Goal: Task Accomplishment & Management: Manage account settings

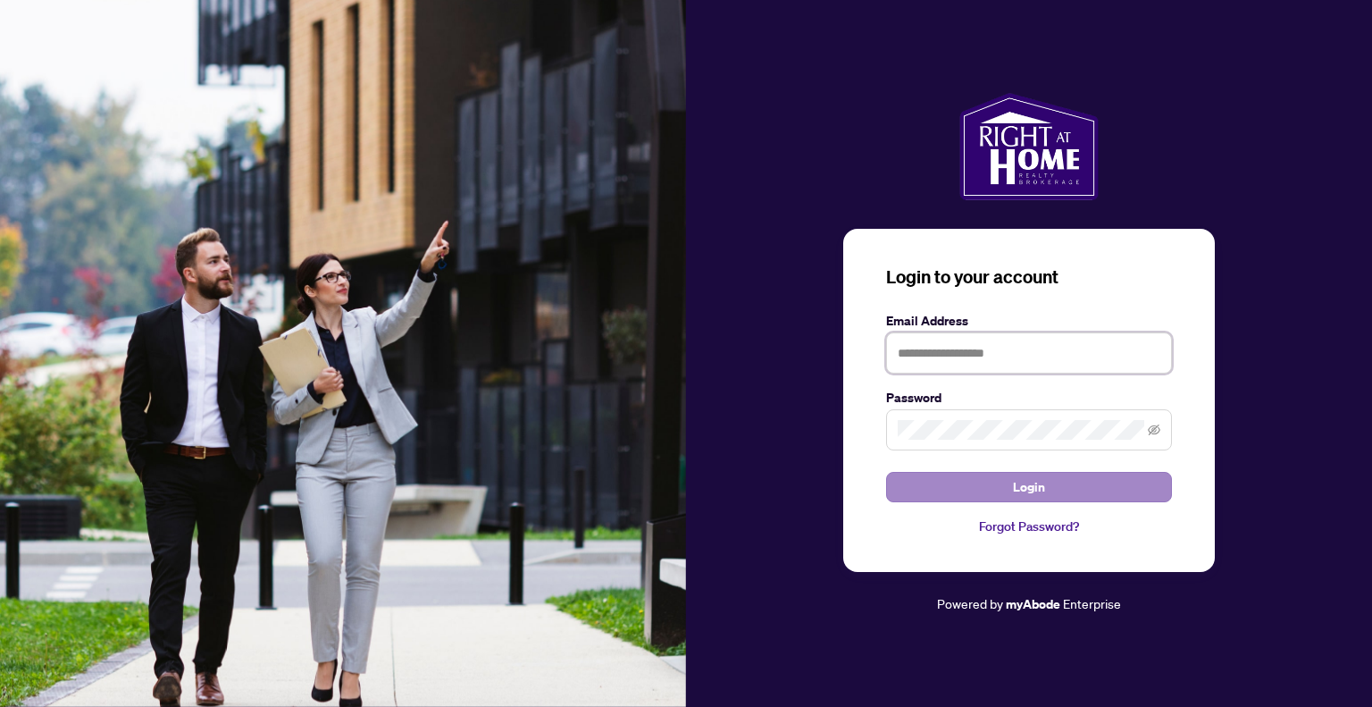
type input "**********"
click at [1015, 489] on span "Login" at bounding box center [1029, 487] width 32 height 29
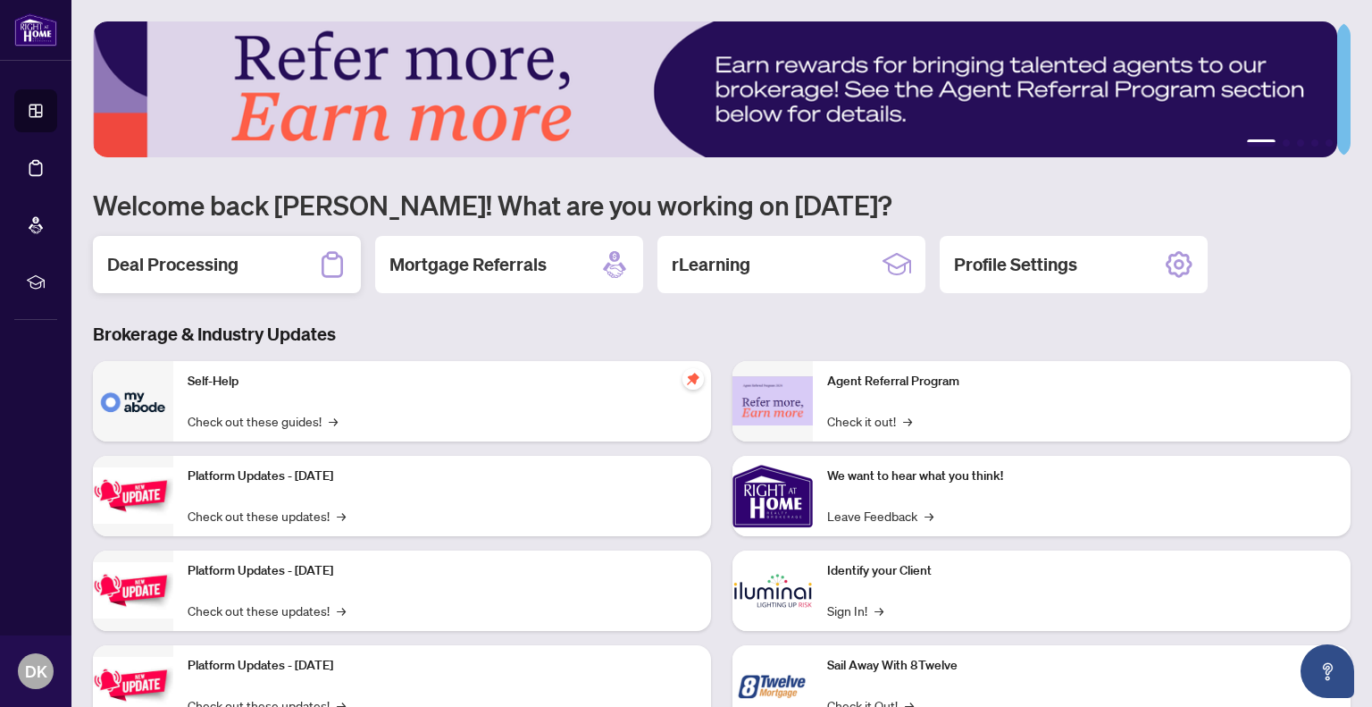
click at [186, 260] on h2 "Deal Processing" at bounding box center [172, 264] width 131 height 25
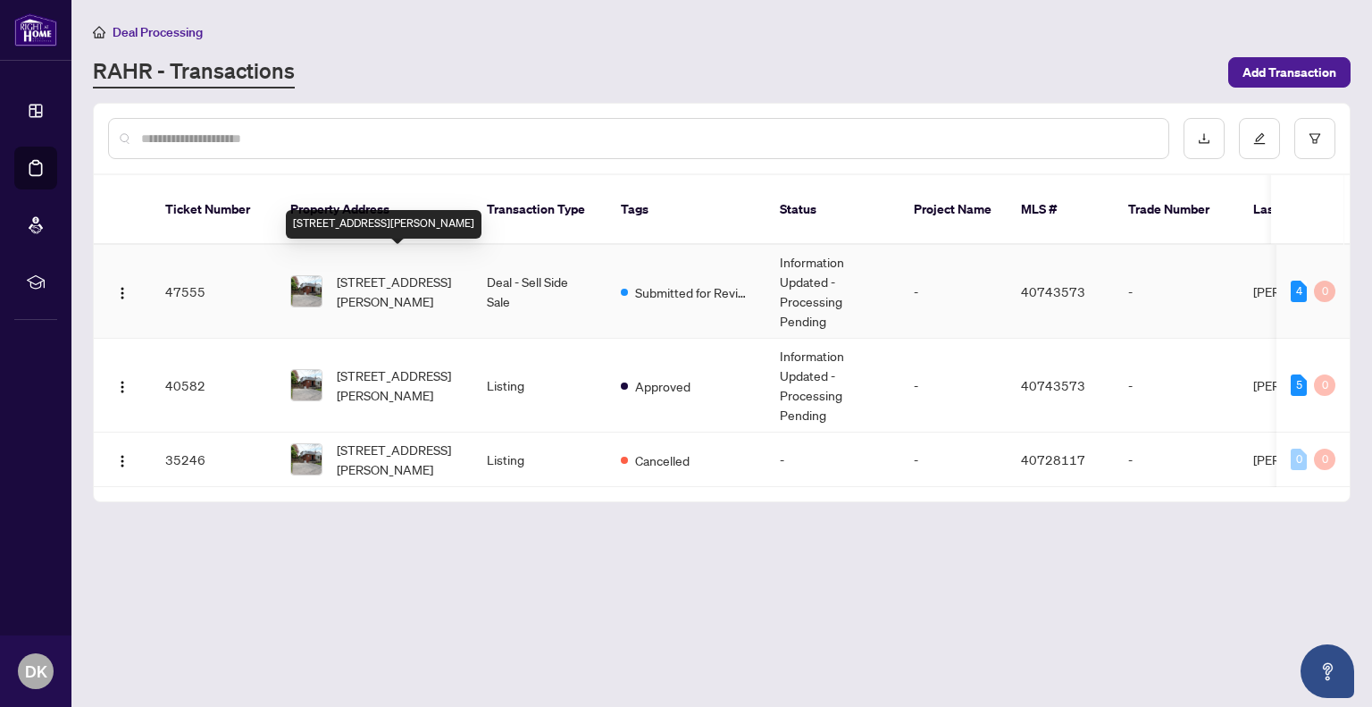
click at [379, 280] on span "[STREET_ADDRESS][PERSON_NAME]" at bounding box center [398, 291] width 122 height 39
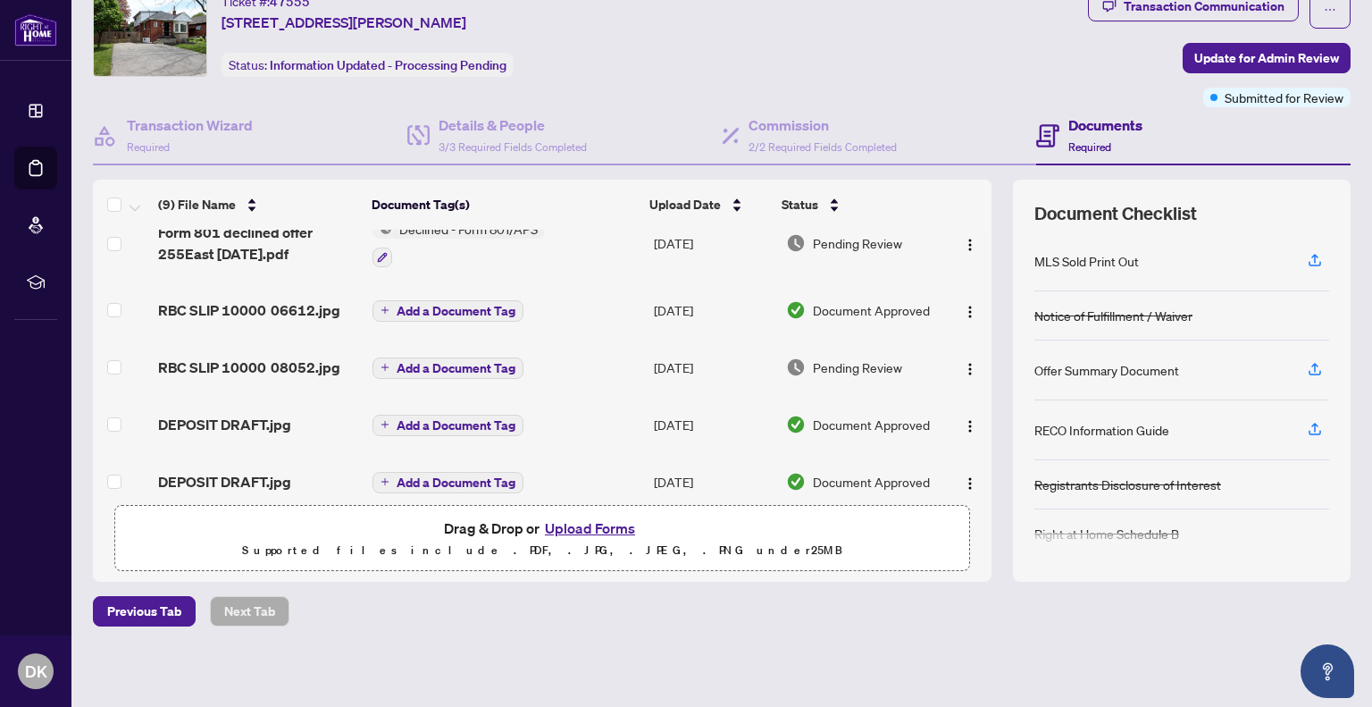
scroll to position [344, 0]
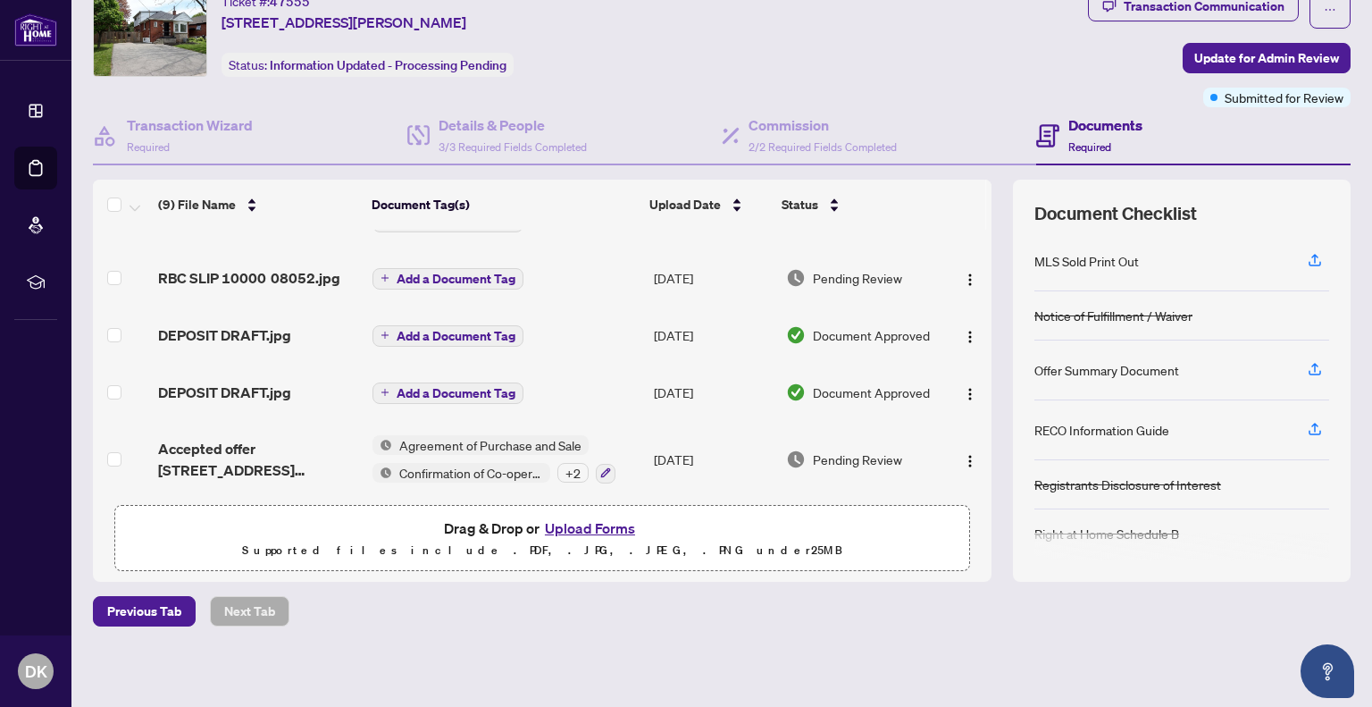
click at [566, 468] on div "+ 2" at bounding box center [573, 473] width 31 height 20
click at [760, 617] on div "Previous Tab Next Tab" at bounding box center [722, 611] width 1258 height 30
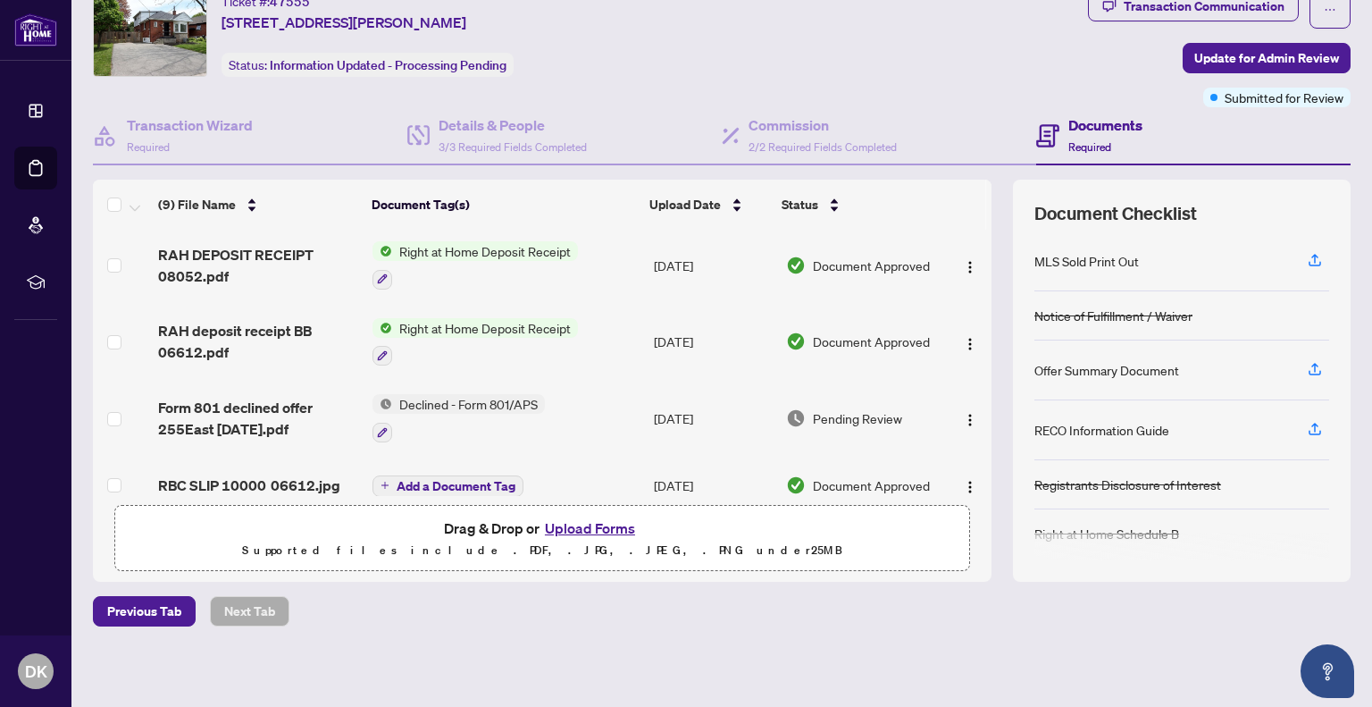
scroll to position [76, 0]
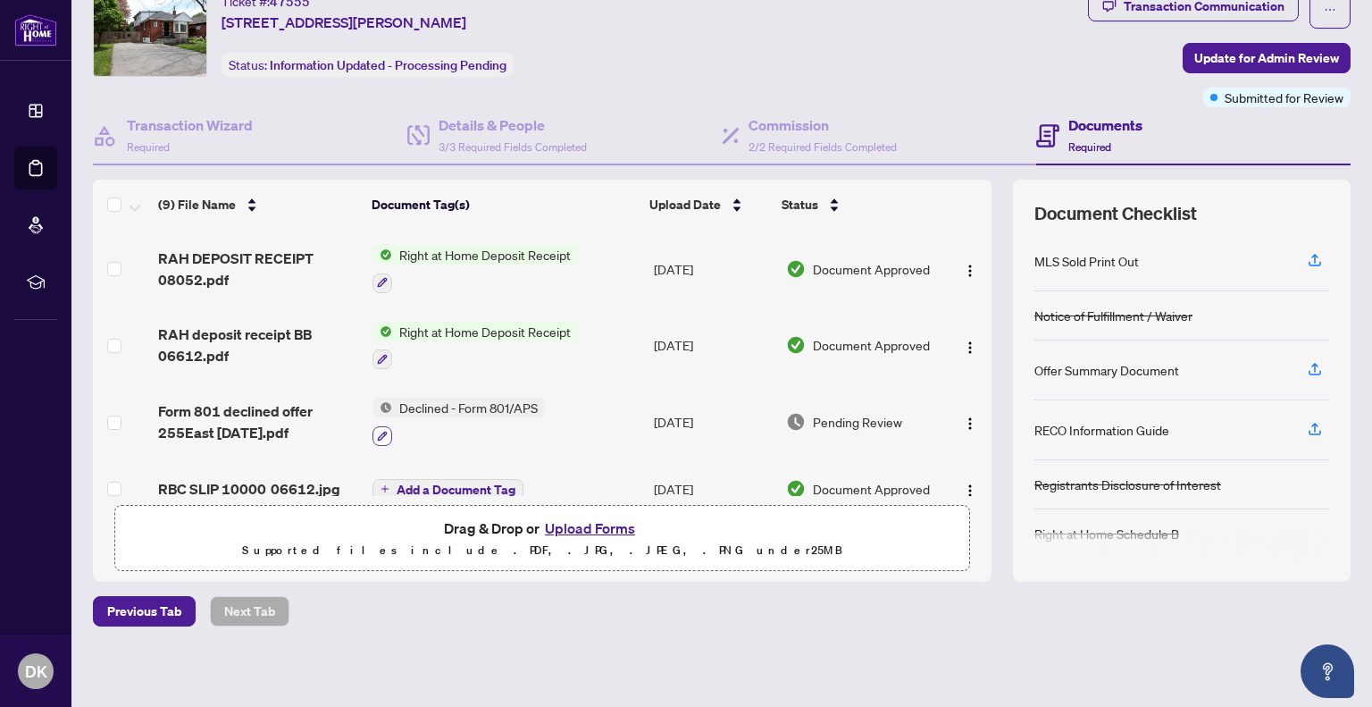
click at [378, 431] on icon "button" at bounding box center [383, 436] width 10 height 10
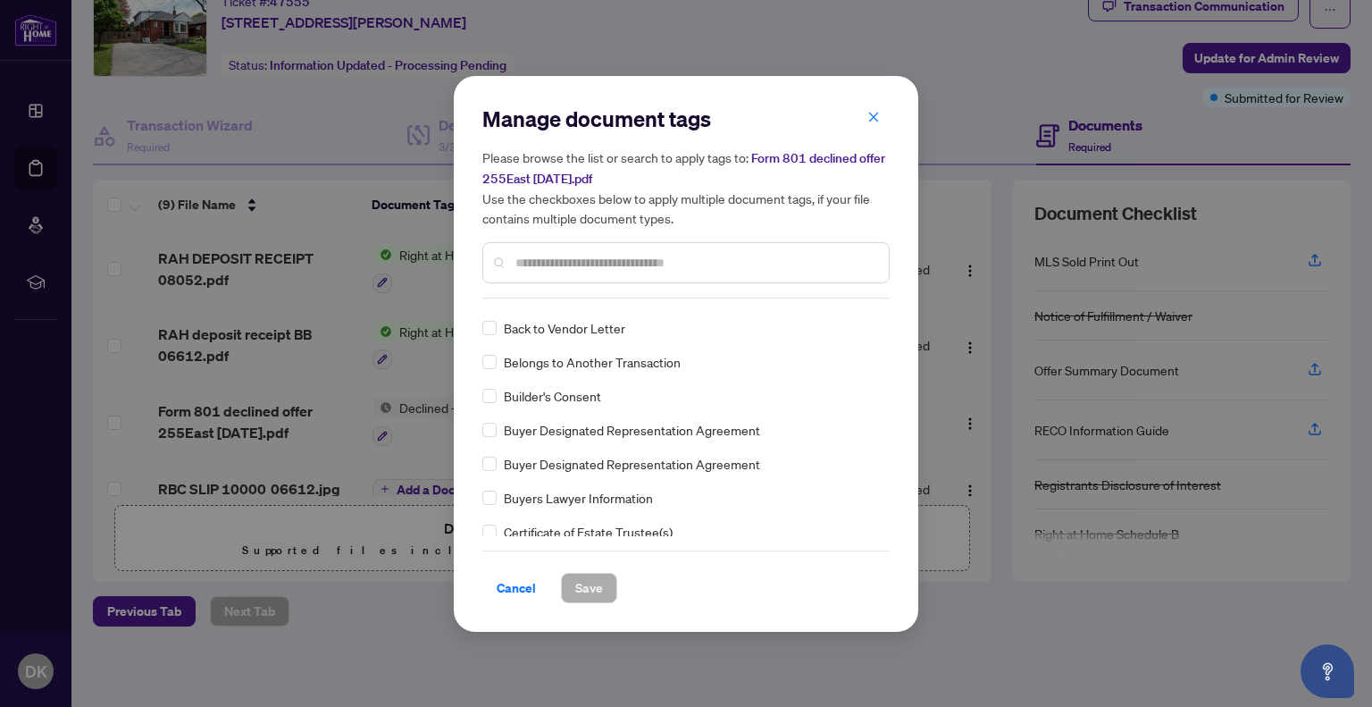
scroll to position [625, 0]
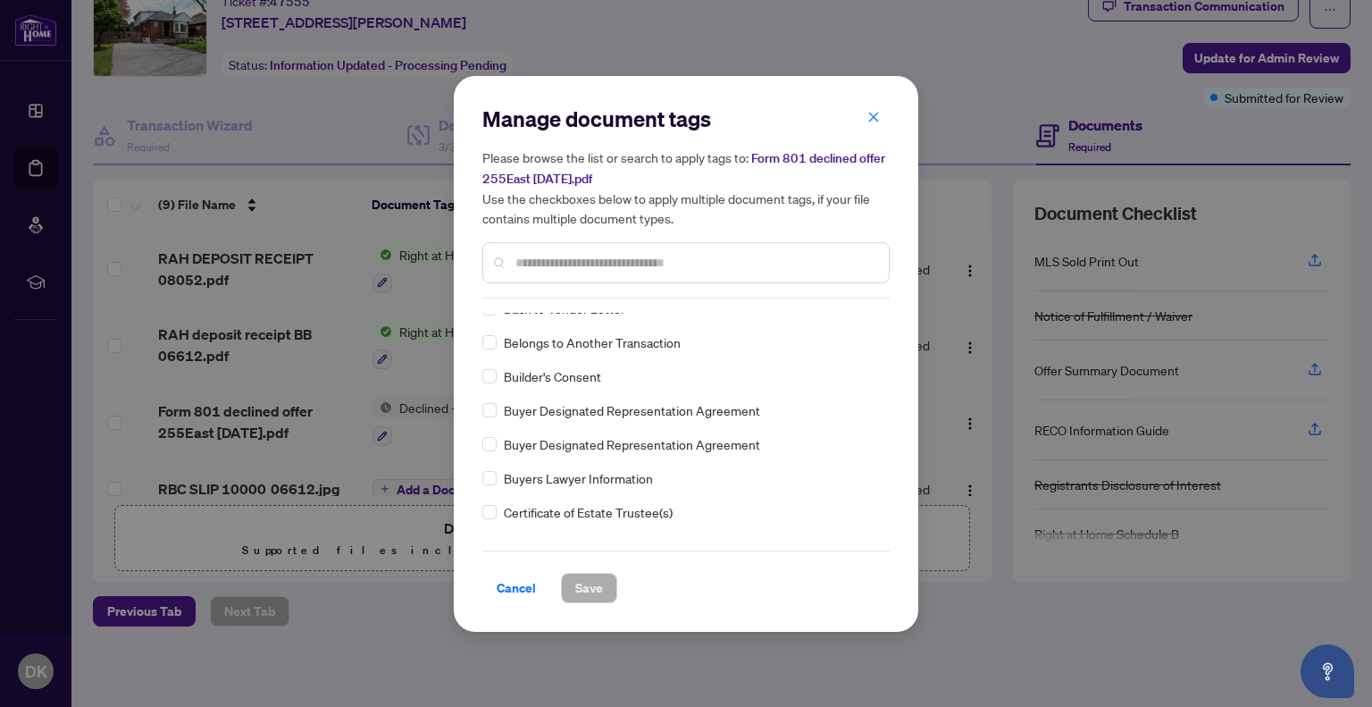
click at [413, 639] on div "Manage document tags Please browse the list or search to apply tags to: Form 80…" at bounding box center [686, 353] width 1372 height 707
click at [354, 606] on div "Manage document tags Please browse the list or search to apply tags to: Form 80…" at bounding box center [686, 353] width 1372 height 707
click at [505, 593] on span "Cancel" at bounding box center [516, 588] width 39 height 29
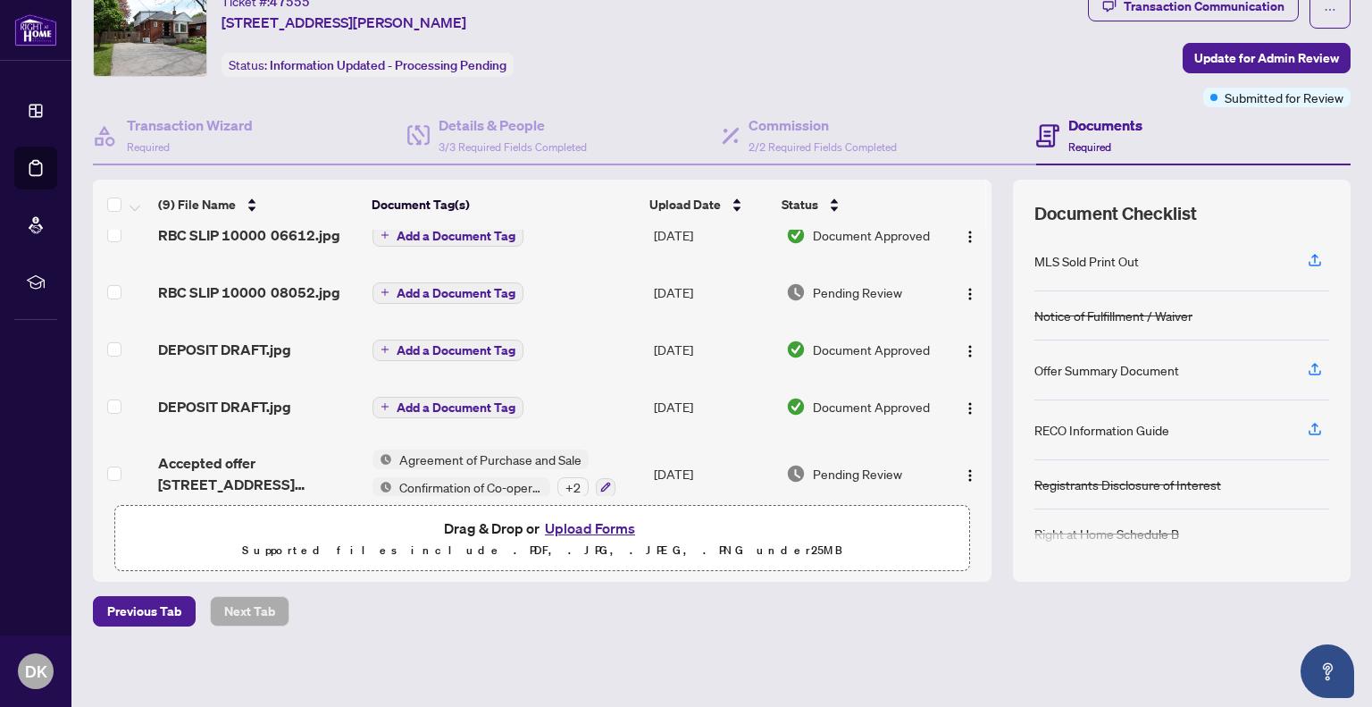
scroll to position [344, 0]
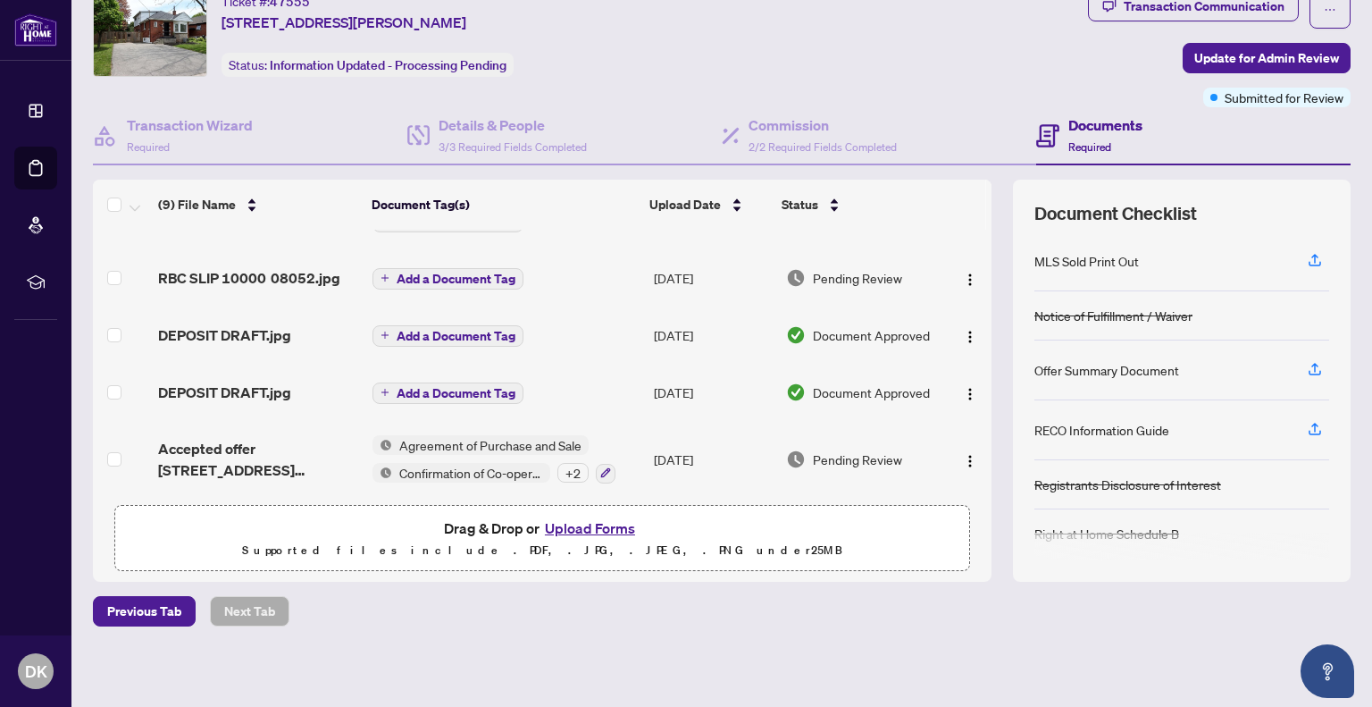
click at [570, 463] on div "+ 2" at bounding box center [573, 473] width 31 height 20
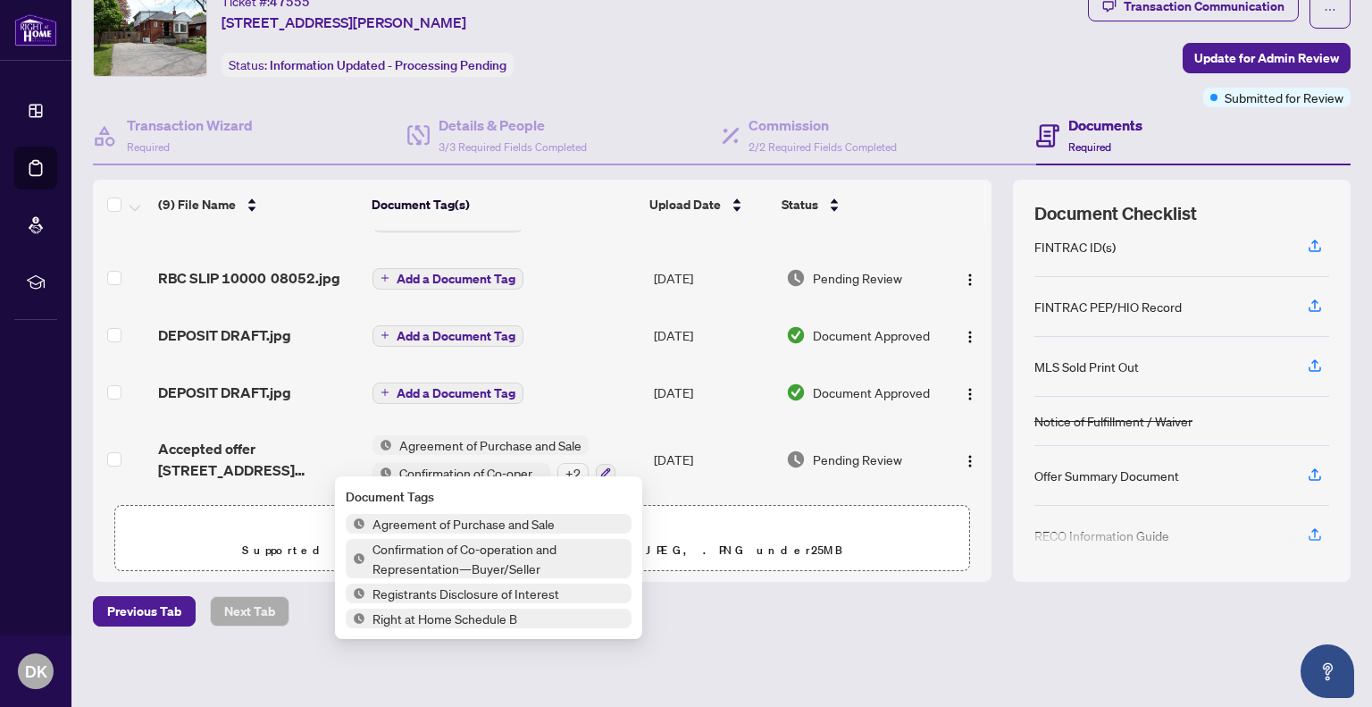
scroll to position [61, 0]
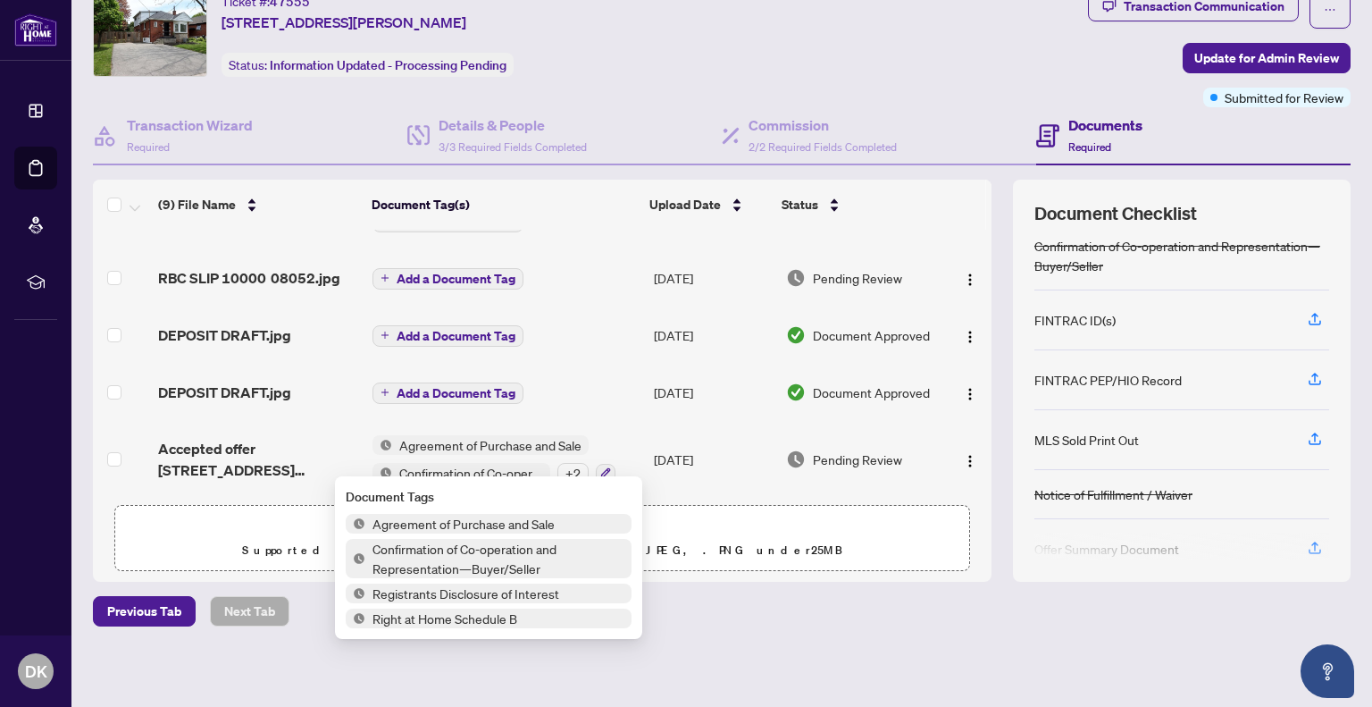
click at [860, 650] on div "Deal Processing / View Transaction Transaction saved [DATE] Ticket #: 47555 [ST…" at bounding box center [722, 322] width 1272 height 733
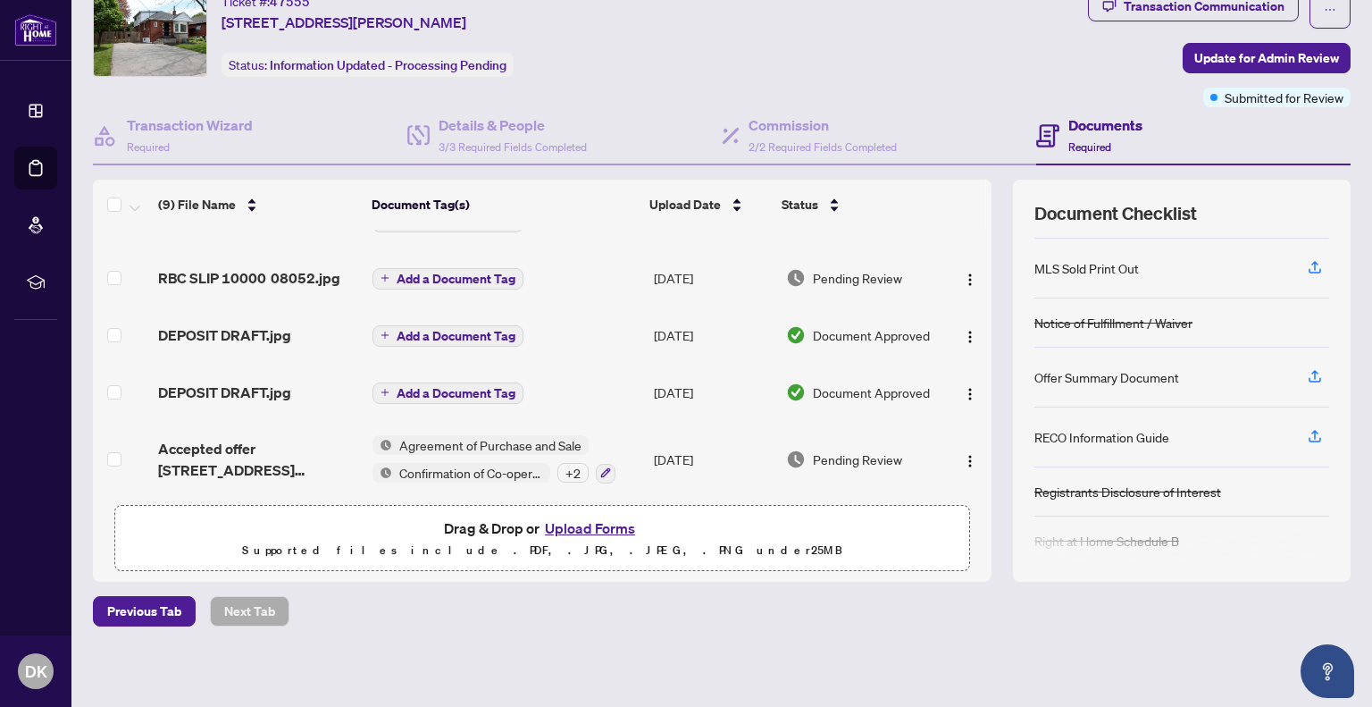
scroll to position [239, 0]
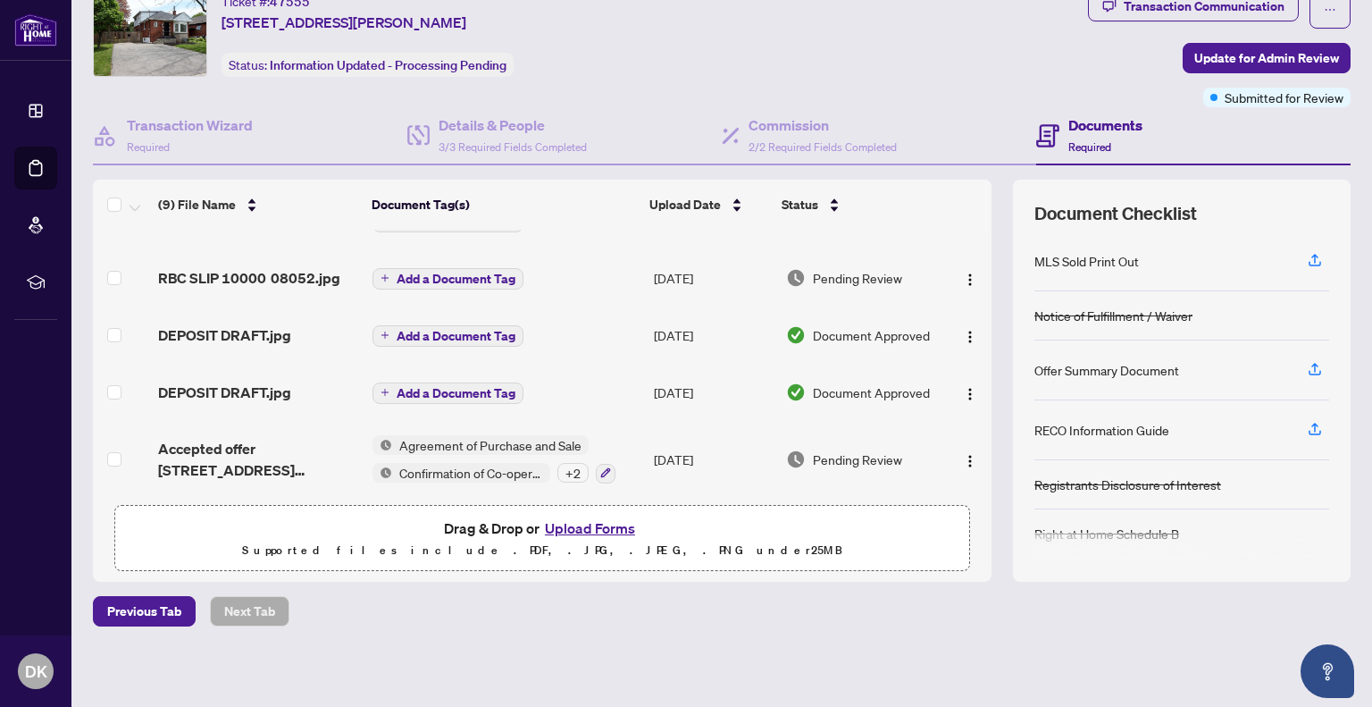
click at [563, 532] on button "Upload Forms" at bounding box center [590, 527] width 101 height 23
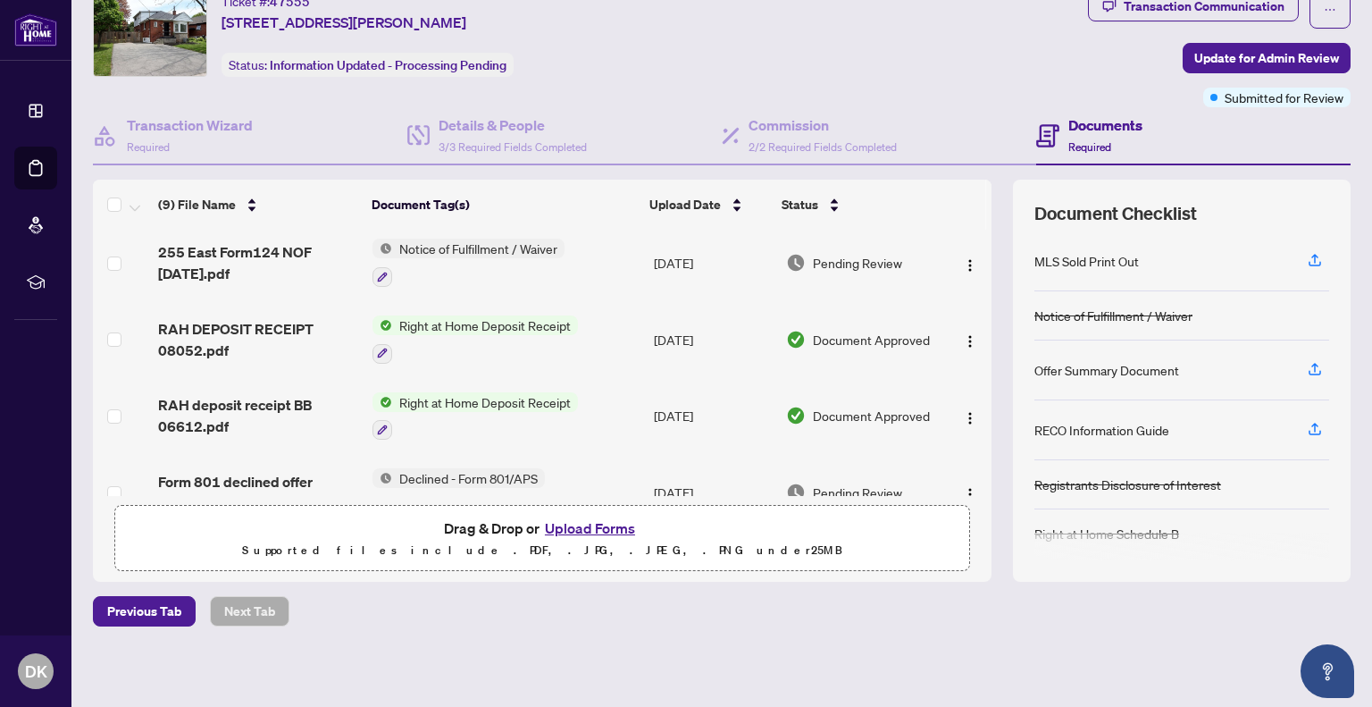
scroll to position [0, 0]
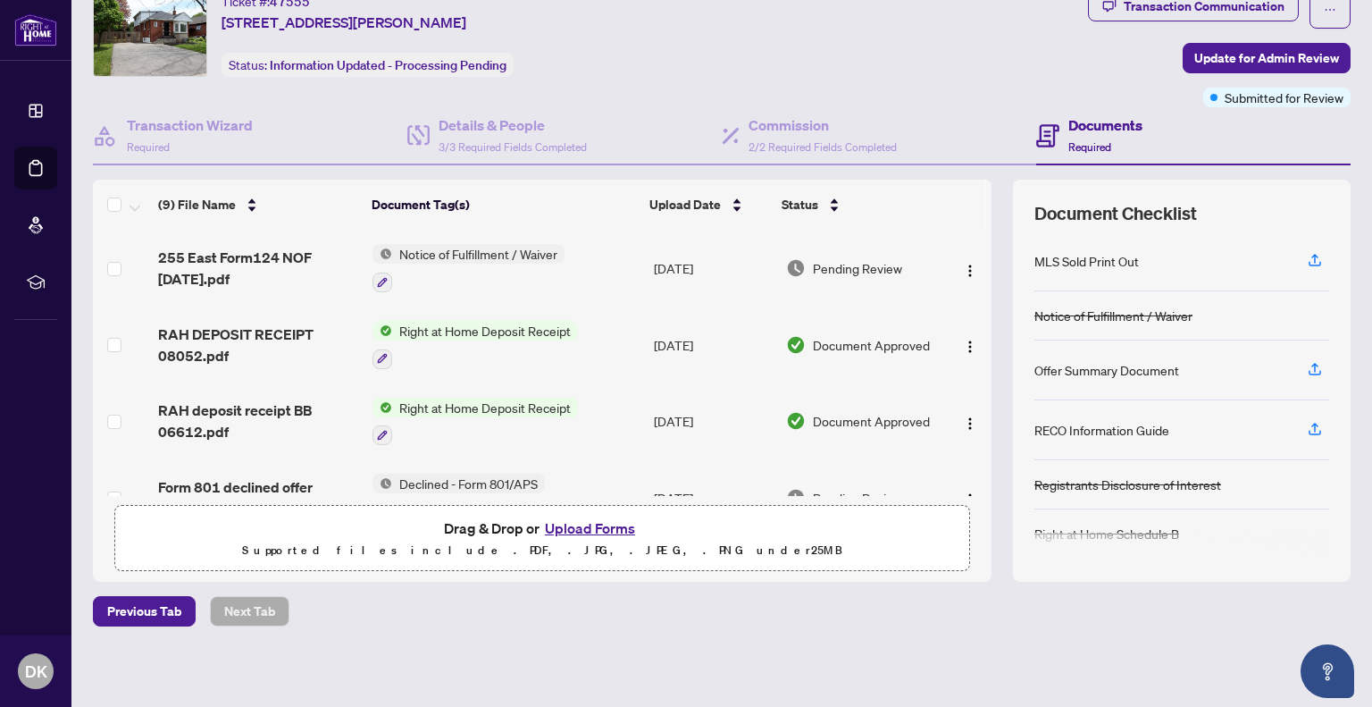
click at [425, 246] on span "Notice of Fulfillment / Waiver" at bounding box center [478, 254] width 172 height 20
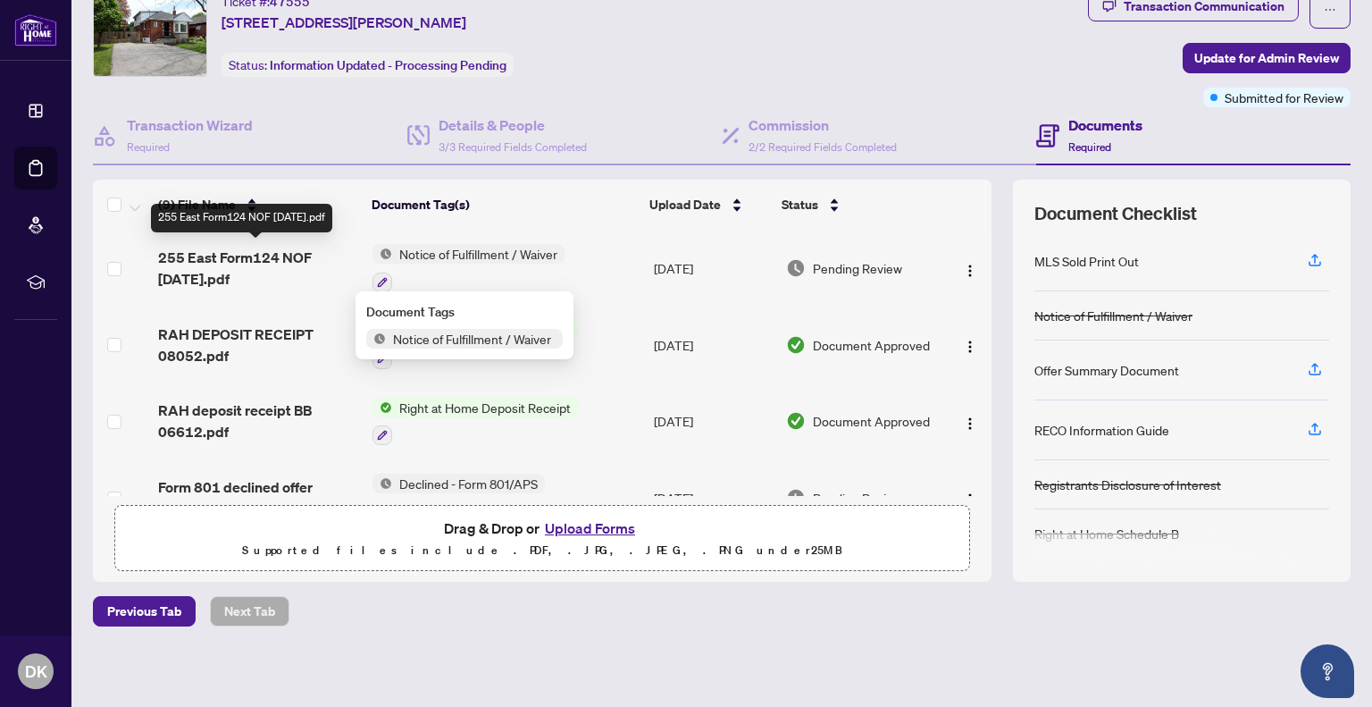
click at [258, 253] on span "255 East Form124 NOF [DATE].pdf" at bounding box center [258, 268] width 200 height 43
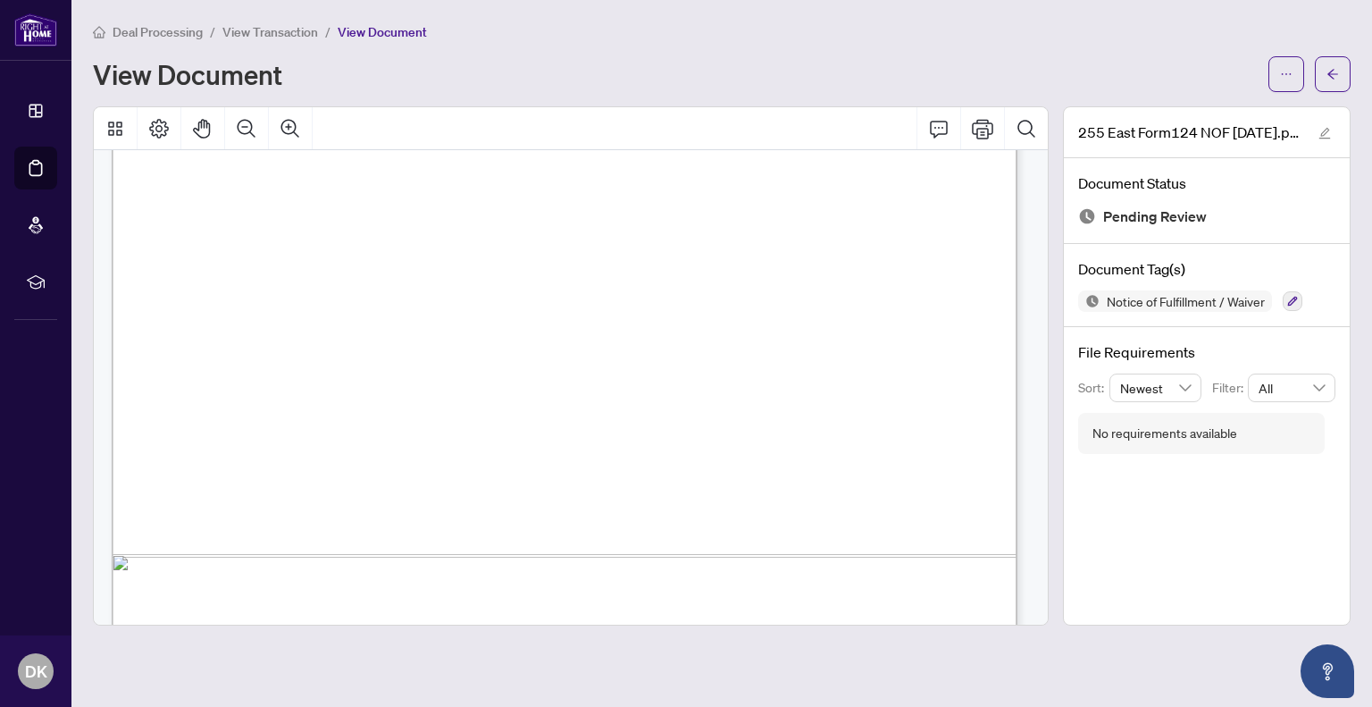
scroll to position [715, 0]
click at [245, 35] on span "View Transaction" at bounding box center [270, 32] width 96 height 16
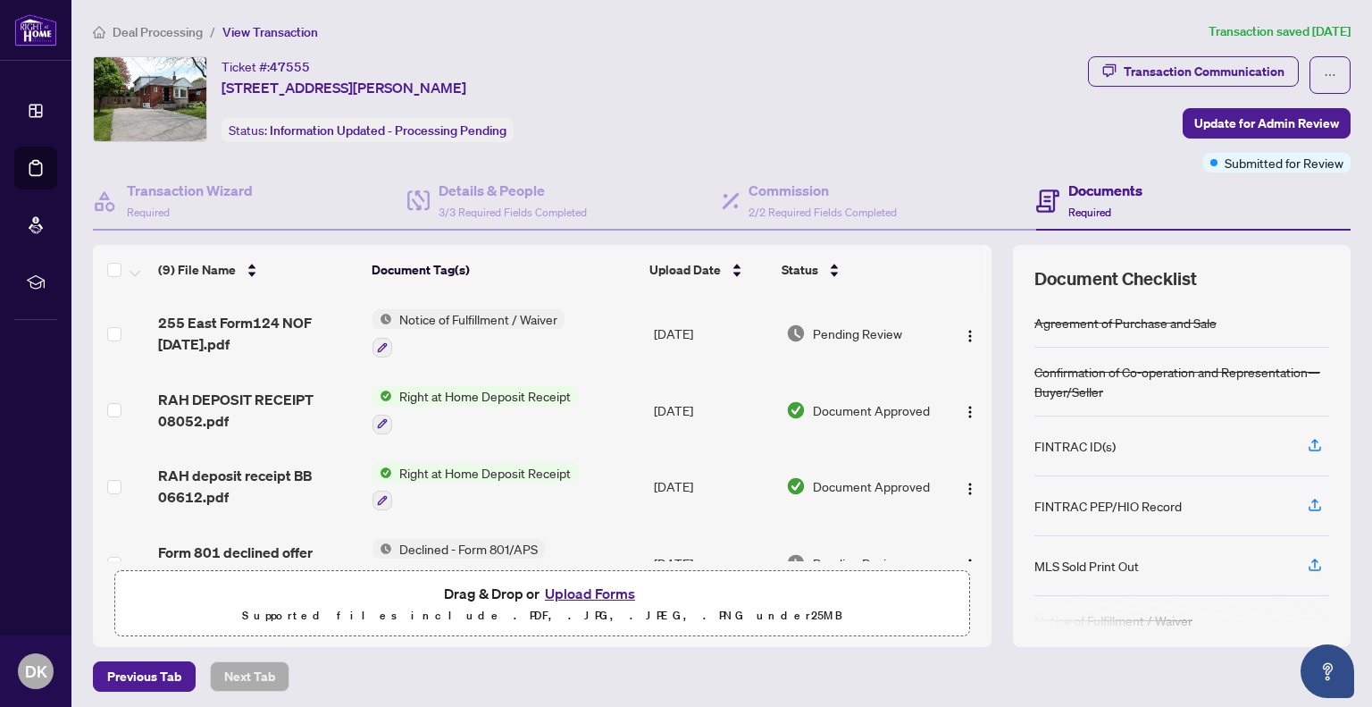
click at [150, 31] on span "Deal Processing" at bounding box center [158, 32] width 90 height 16
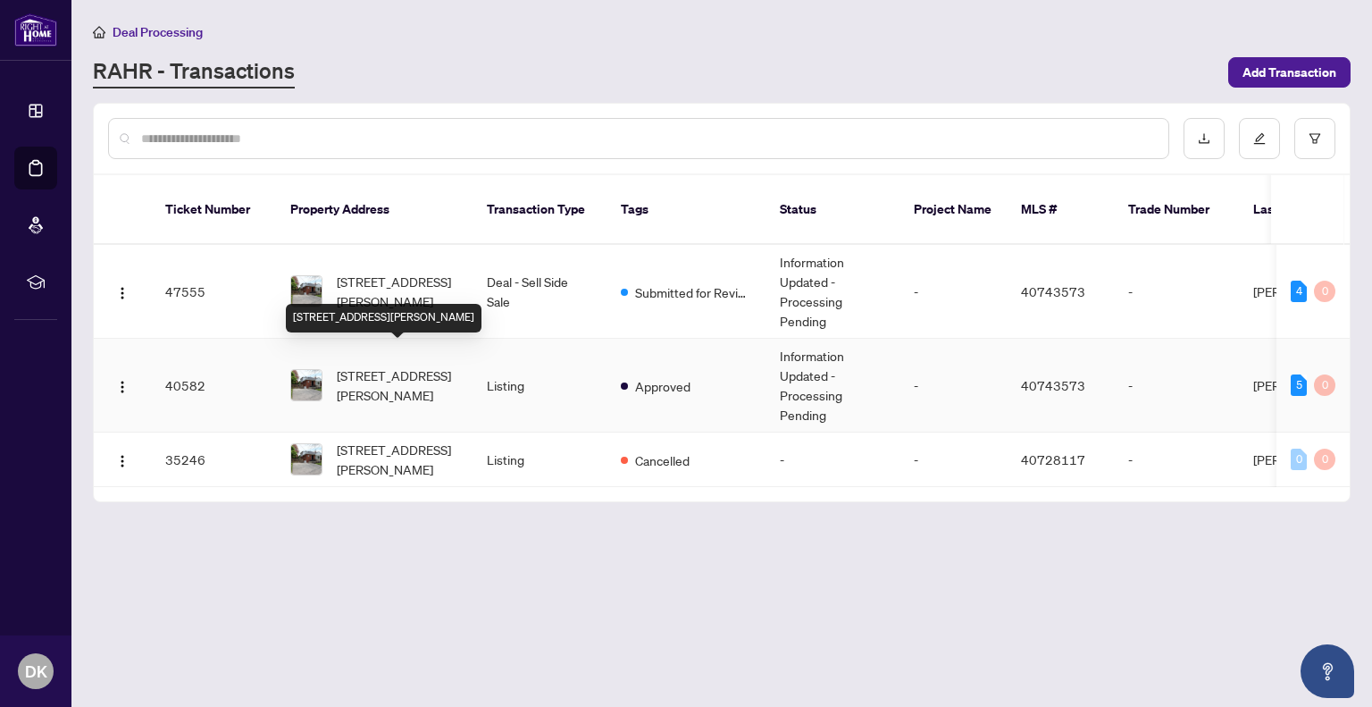
click at [357, 367] on span "[STREET_ADDRESS][PERSON_NAME]" at bounding box center [398, 384] width 122 height 39
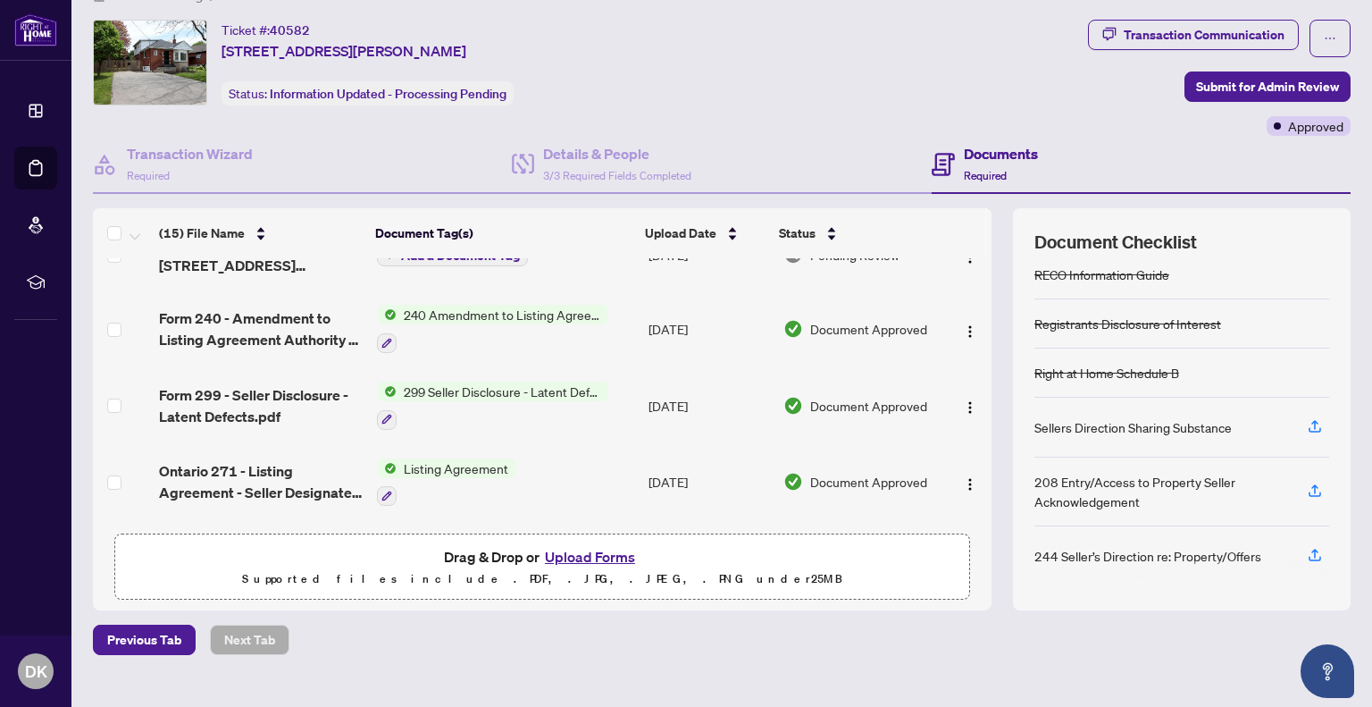
scroll to position [65, 0]
